Goal: Task Accomplishment & Management: Use online tool/utility

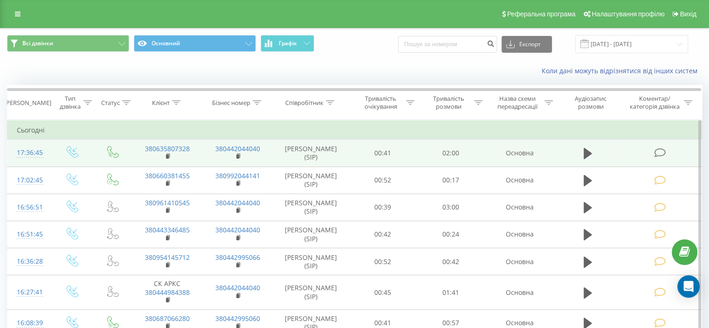
click at [657, 152] on icon at bounding box center [660, 153] width 12 height 10
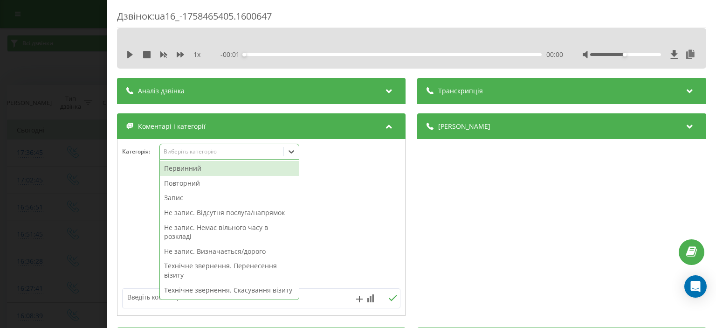
click at [207, 152] on div "Виберіть категорію" at bounding box center [222, 151] width 116 height 7
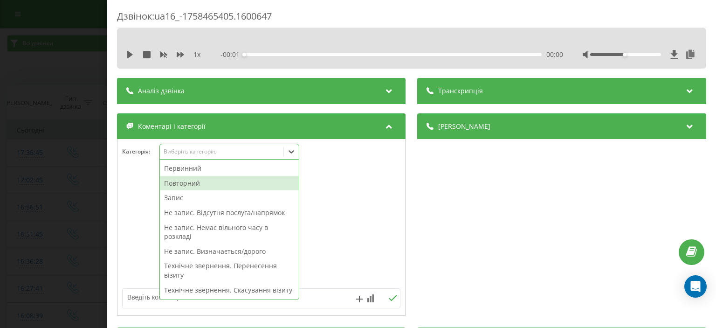
click at [221, 185] on div "Повторний" at bounding box center [229, 183] width 139 height 15
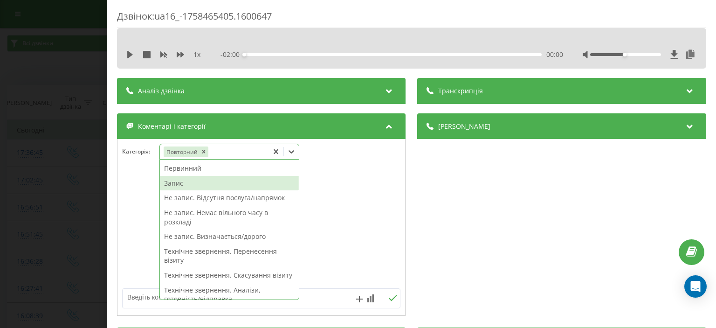
click at [185, 184] on div "Запис" at bounding box center [229, 183] width 139 height 15
click at [55, 76] on div "Дзвінок : ua16_-1758465405.1600647 1 x - 02:00 00:00 00:00 Транскрипція Для AI-…" at bounding box center [358, 164] width 716 height 328
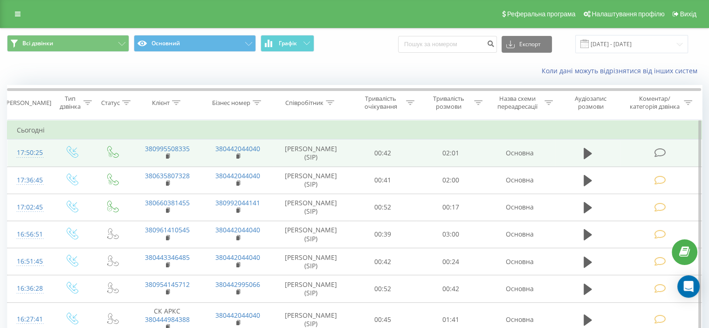
click at [662, 150] on icon at bounding box center [660, 153] width 12 height 10
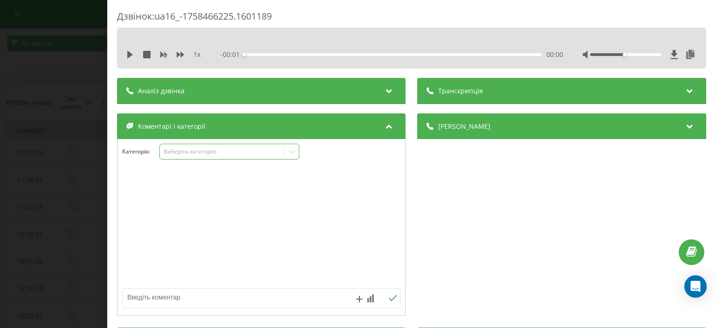
click at [192, 156] on div "Виберіть категорію" at bounding box center [229, 152] width 140 height 16
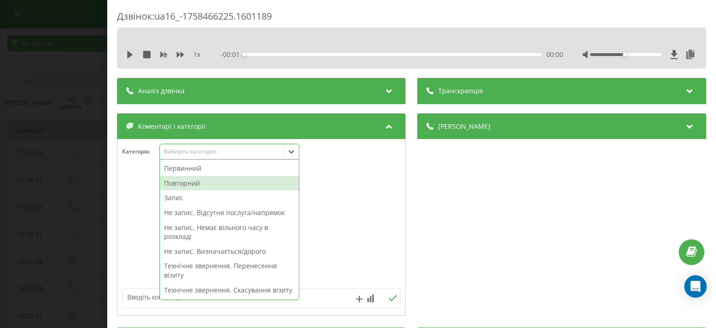
click at [202, 181] on div "Повторний" at bounding box center [229, 183] width 139 height 15
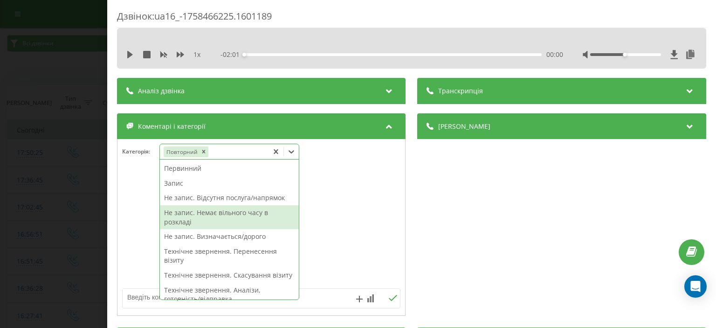
click at [221, 211] on div "Не запис. Немає вільного часу в розкладі" at bounding box center [229, 217] width 139 height 24
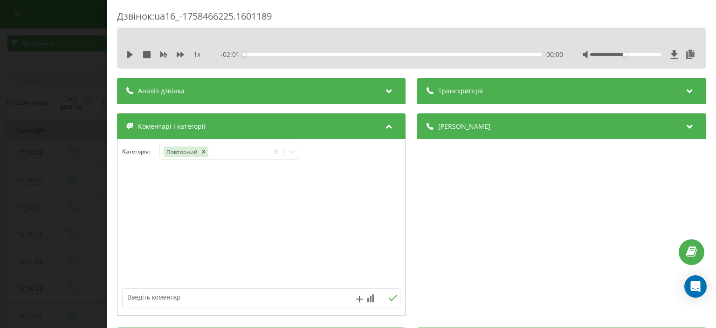
click at [53, 89] on div "Дзвінок : ua16_-1758466225.1601189 1 x - 02:01 00:00 00:00 Транскрипція Для AI-…" at bounding box center [358, 164] width 716 height 328
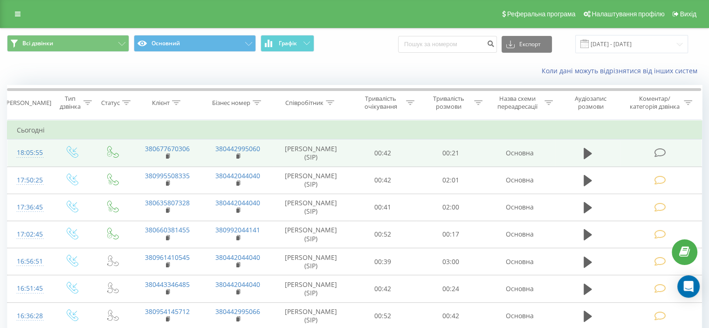
click at [660, 152] on icon at bounding box center [660, 153] width 12 height 10
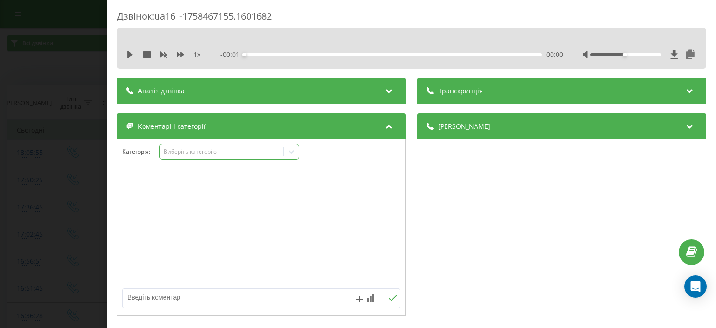
click at [172, 154] on div "Виберіть категорію" at bounding box center [222, 151] width 116 height 7
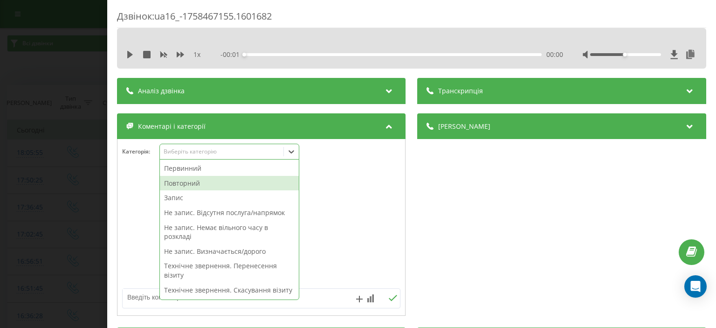
click at [197, 183] on div "Повторний" at bounding box center [229, 183] width 139 height 15
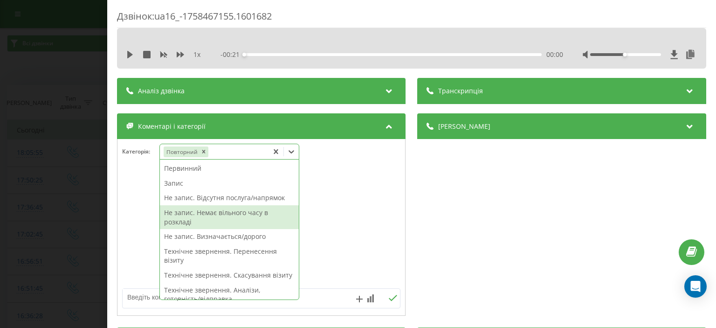
click at [185, 216] on div "Не запис. Немає вільного часу в розкладі" at bounding box center [229, 217] width 139 height 24
drag, startPoint x: 45, startPoint y: 53, endPoint x: 43, endPoint y: 47, distance: 5.9
click at [43, 48] on div "Дзвінок : ua16_-1758467155.1601682 1 x - 00:21 00:00 00:00 Транскрипція Для AI-…" at bounding box center [358, 164] width 716 height 328
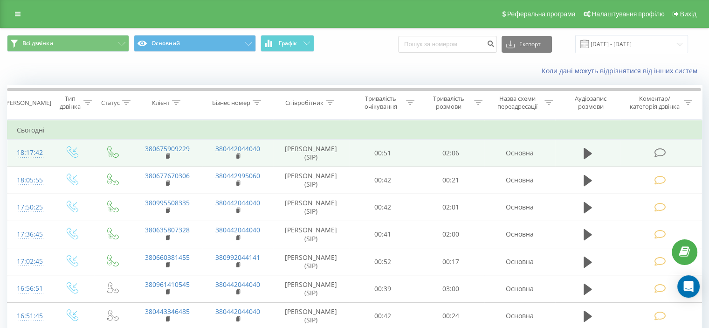
click at [659, 152] on icon at bounding box center [660, 153] width 12 height 10
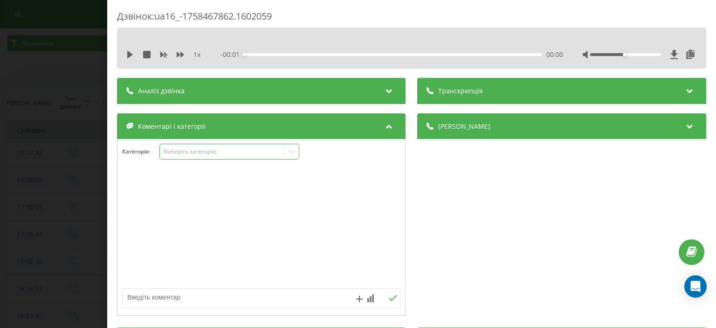
click at [187, 151] on div "Виберіть категорію" at bounding box center [222, 151] width 116 height 7
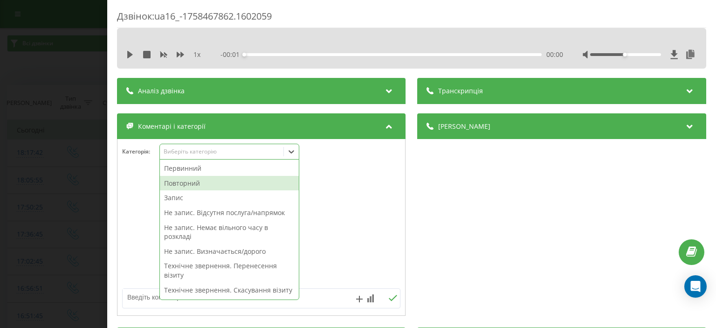
click at [202, 178] on div "Повторний" at bounding box center [229, 183] width 139 height 15
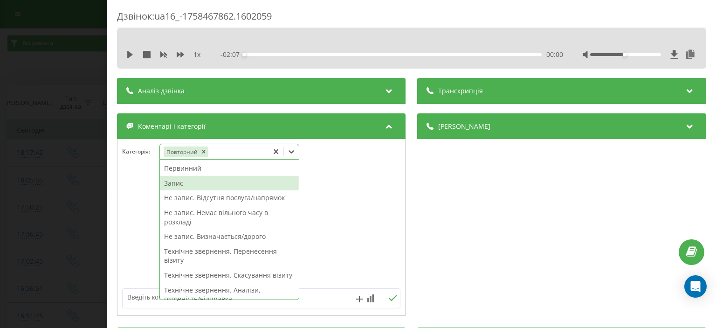
click at [179, 183] on div "Запис" at bounding box center [229, 183] width 139 height 15
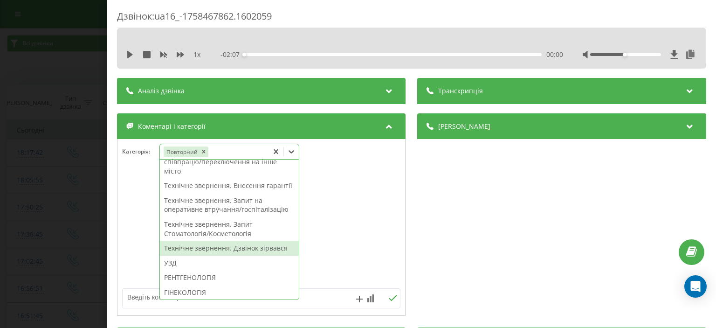
scroll to position [326, 0]
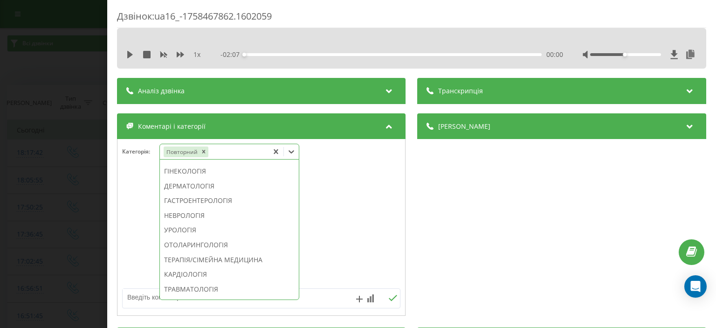
click at [185, 149] on div "УЗД" at bounding box center [229, 141] width 139 height 15
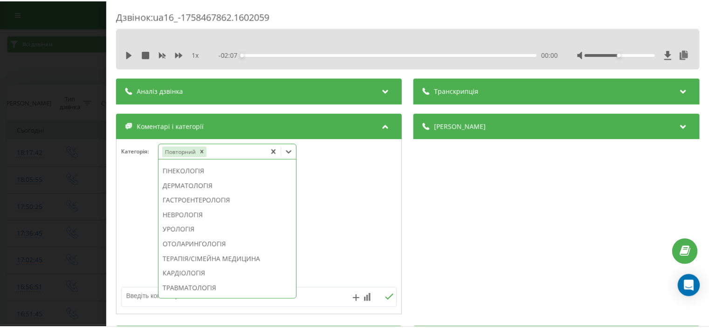
scroll to position [0, 0]
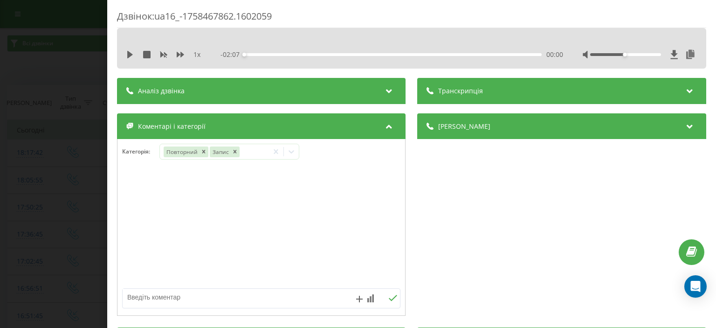
drag, startPoint x: 60, startPoint y: 41, endPoint x: 57, endPoint y: 37, distance: 5.7
click at [57, 37] on div "Дзвінок : ua16_-1758467862.1602059 1 x - 02:07 00:00 00:00 Транскрипція Для AI-…" at bounding box center [358, 164] width 716 height 328
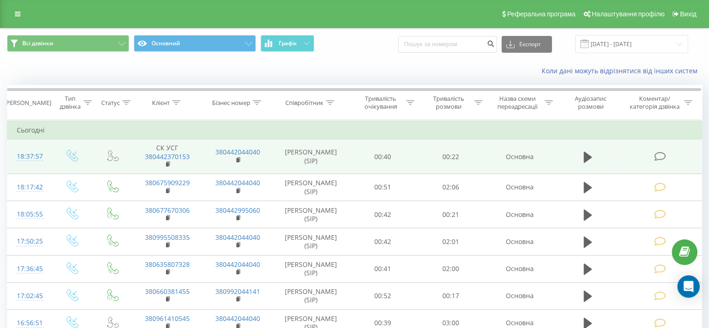
click at [660, 152] on icon at bounding box center [660, 156] width 12 height 10
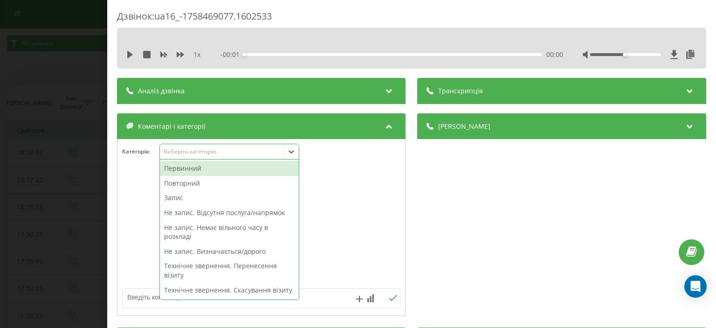
click at [192, 149] on div "Виберіть категорію" at bounding box center [222, 151] width 116 height 7
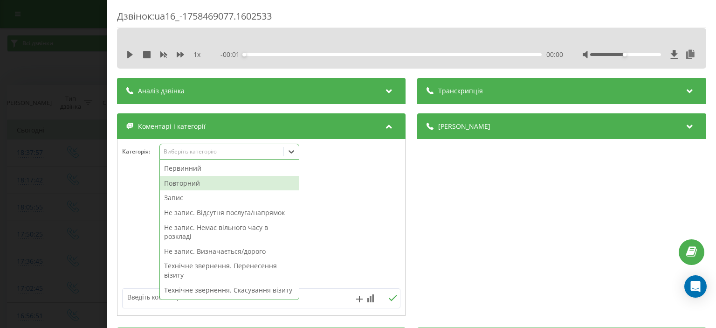
click at [200, 184] on div "Повторний" at bounding box center [229, 183] width 139 height 15
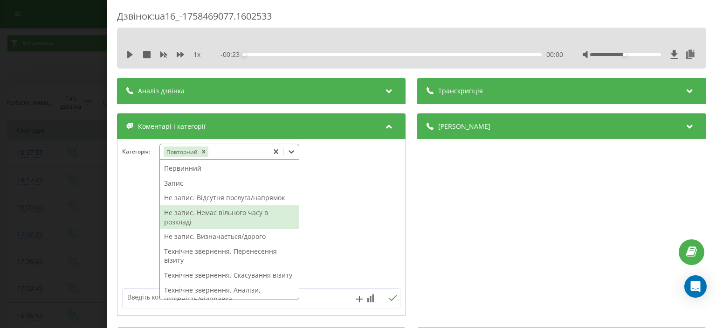
click at [192, 212] on div "Не запис. Немає вільного часу в розкладі" at bounding box center [229, 217] width 139 height 24
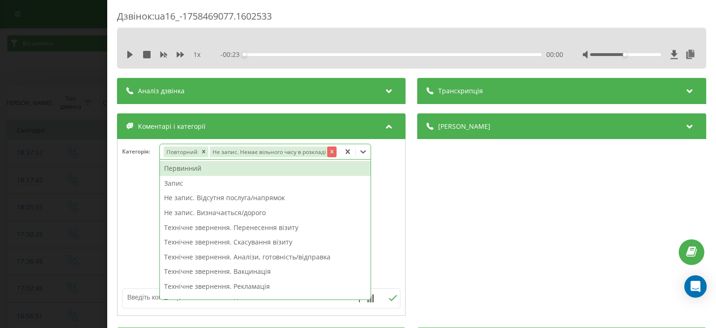
click at [328, 152] on icon "Remove Не запис. Немає вільного часу в розкладі" at bounding box center [331, 151] width 7 height 7
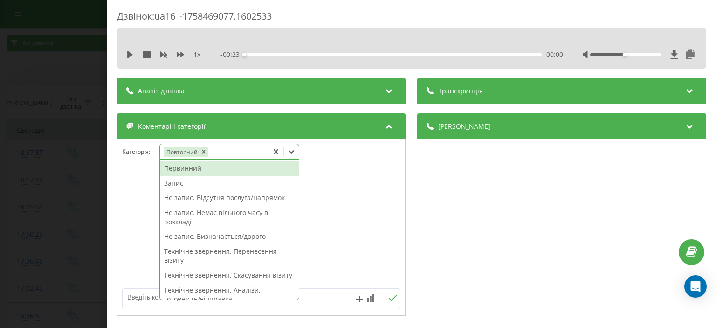
click at [213, 197] on div "Не запис. Відсутня послуга/напрямок" at bounding box center [229, 197] width 139 height 15
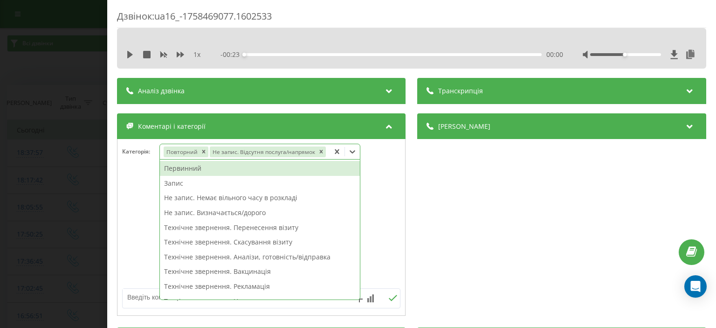
click at [140, 301] on textarea at bounding box center [234, 296] width 222 height 17
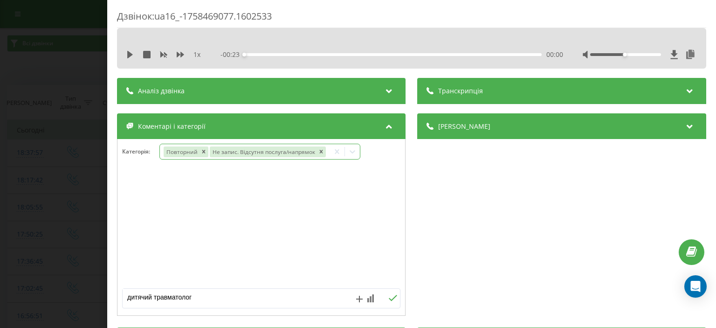
type textarea "дитячий травматолог"
click at [389, 300] on icon at bounding box center [393, 297] width 8 height 6
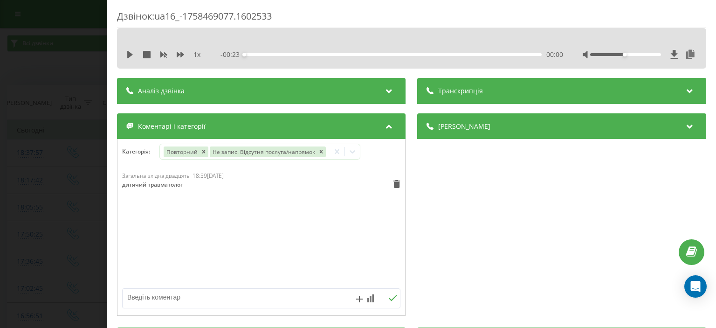
click at [36, 83] on div "Дзвінок : ua16_-1758469077.1602533 1 x - 00:23 00:00 00:00 Транскрипція Для AI-…" at bounding box center [358, 164] width 716 height 328
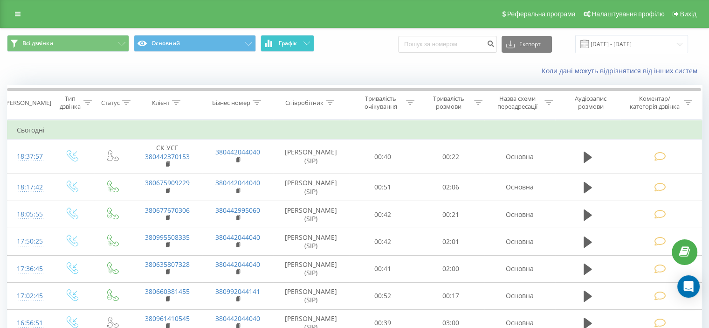
click at [307, 46] on button "Графік" at bounding box center [287, 43] width 54 height 17
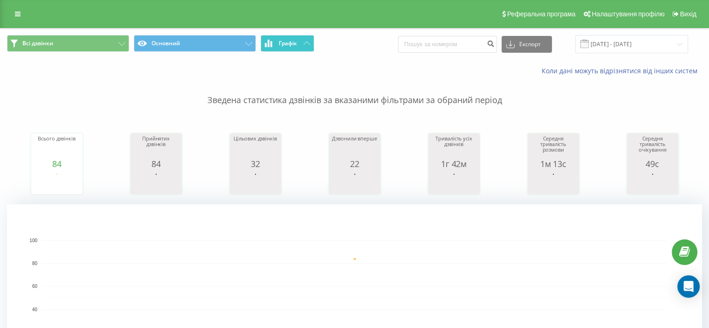
click at [306, 41] on icon at bounding box center [306, 42] width 7 height 3
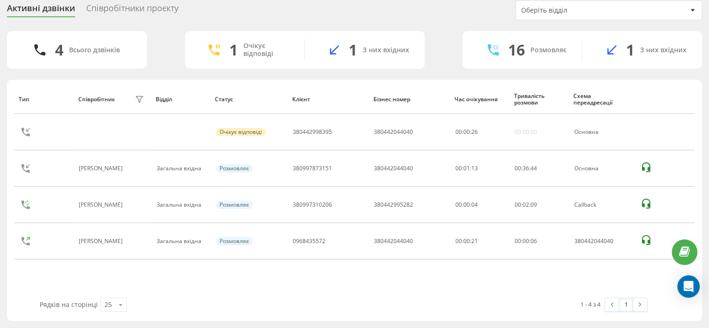
scroll to position [34, 0]
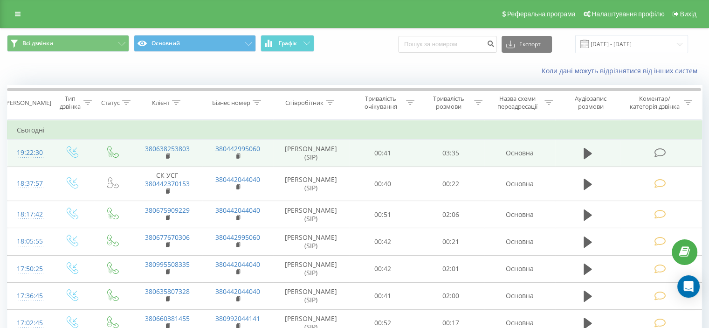
click at [656, 150] on icon at bounding box center [660, 153] width 12 height 10
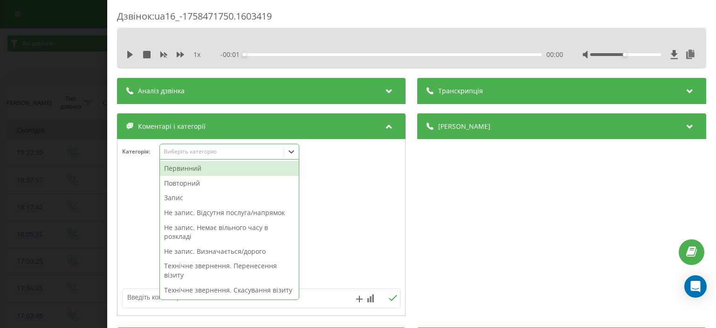
click at [183, 154] on div "Виберіть категорію" at bounding box center [222, 151] width 116 height 7
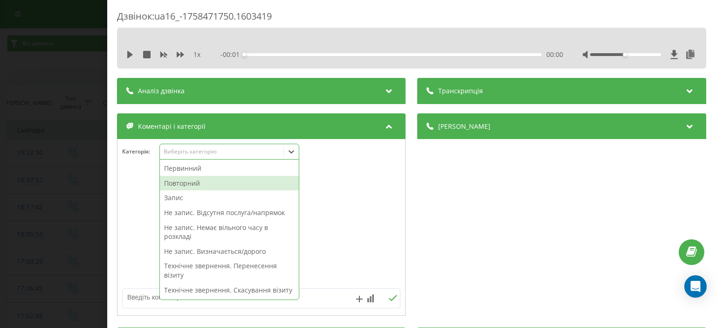
click at [200, 184] on div "Повторний" at bounding box center [229, 183] width 139 height 15
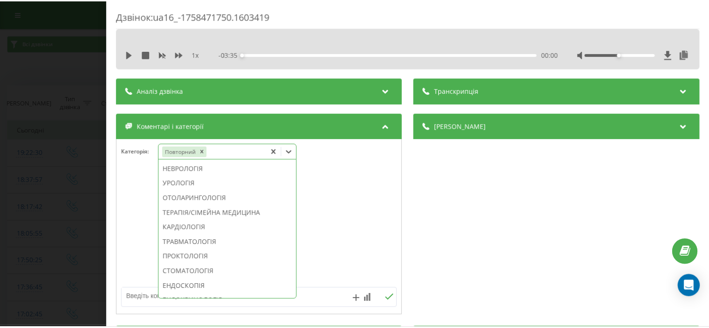
scroll to position [358, 0]
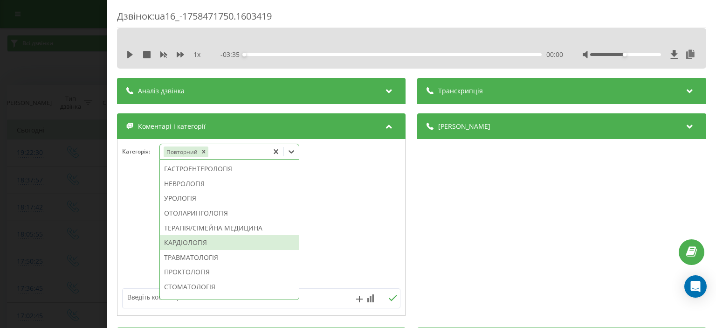
click at [215, 250] on div "КАРДІОЛОГІЯ" at bounding box center [229, 242] width 139 height 15
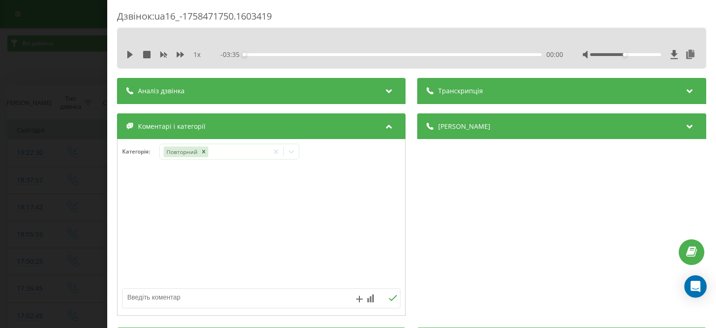
drag, startPoint x: 28, startPoint y: 76, endPoint x: 31, endPoint y: 57, distance: 18.8
click at [28, 72] on div "Дзвінок : ua16_-1758471750.1603419 1 x - 03:35 00:00 00:00 Транскрипція Для AI-…" at bounding box center [358, 164] width 716 height 328
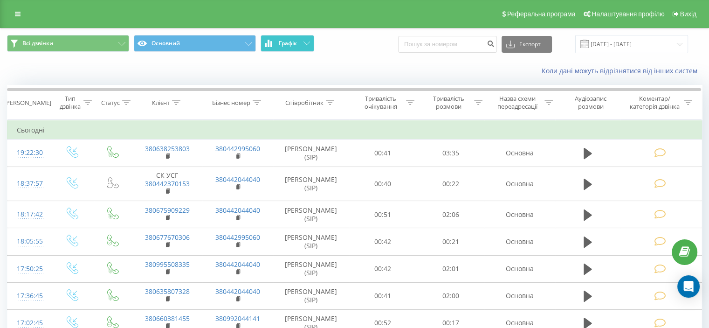
click at [306, 47] on button "Графік" at bounding box center [287, 43] width 54 height 17
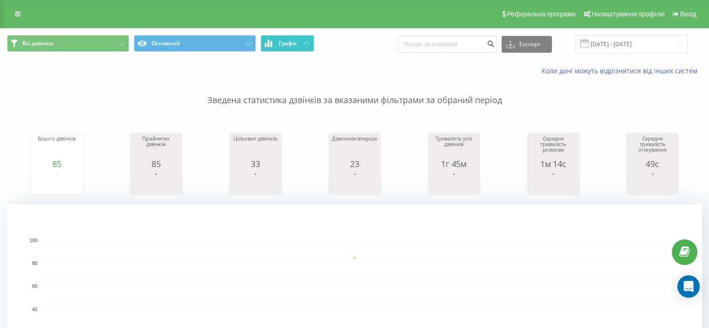
click at [308, 41] on icon at bounding box center [306, 42] width 7 height 3
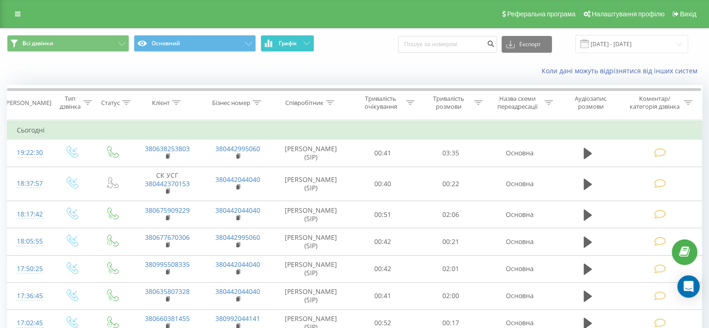
click at [303, 42] on icon at bounding box center [306, 42] width 7 height 3
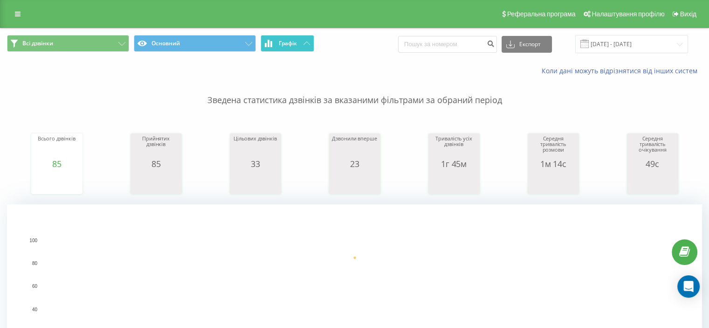
click at [304, 42] on icon at bounding box center [306, 42] width 7 height 3
